Goal: Go to known website: Access a specific website the user already knows

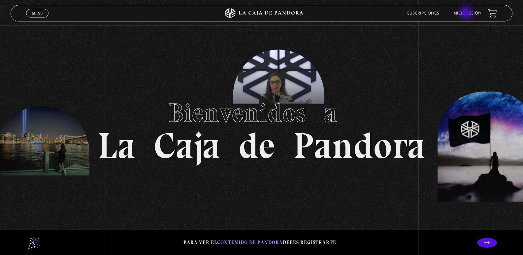
click at [467, 13] on link "Inicie sesión" at bounding box center [466, 14] width 29 height 4
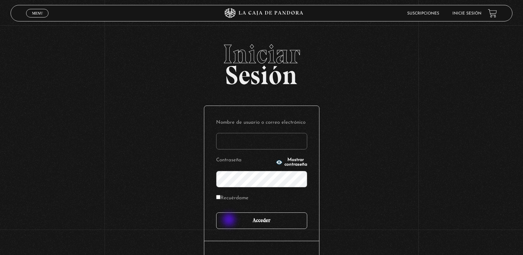
type input "elenamenjivar89@gmail.com"
click at [230, 220] on input "Acceder" at bounding box center [261, 221] width 91 height 17
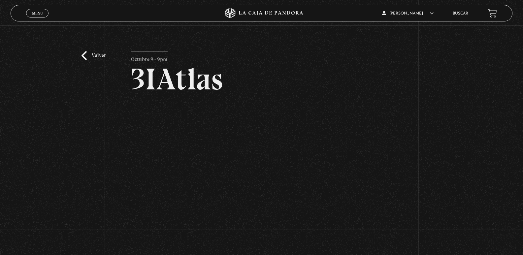
scroll to position [66, 0]
